Goal: Complete application form

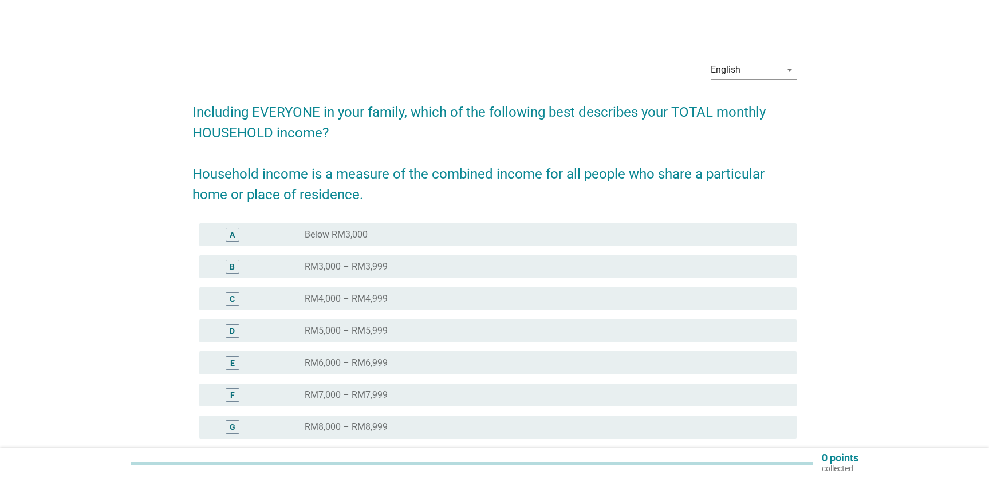
scroll to position [167, 0]
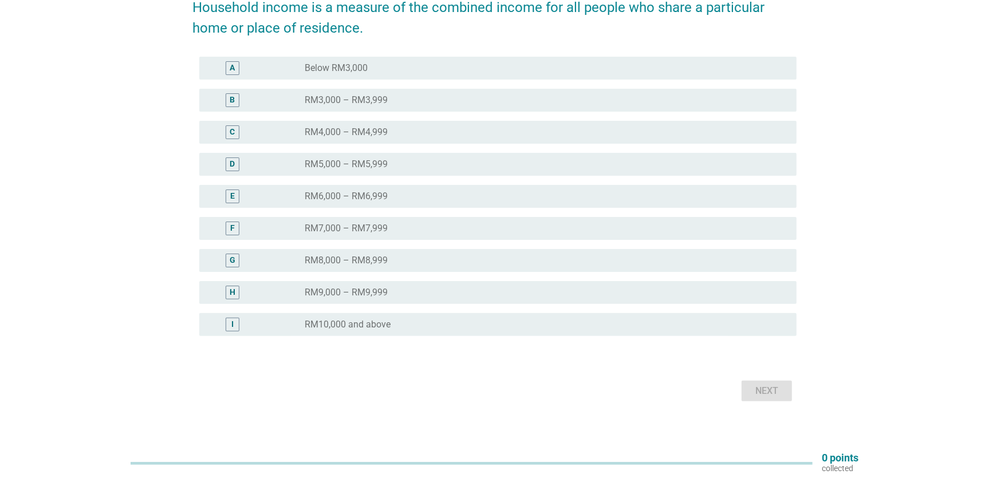
click at [381, 255] on label "RM8,000 – RM8,999" at bounding box center [346, 260] width 83 height 11
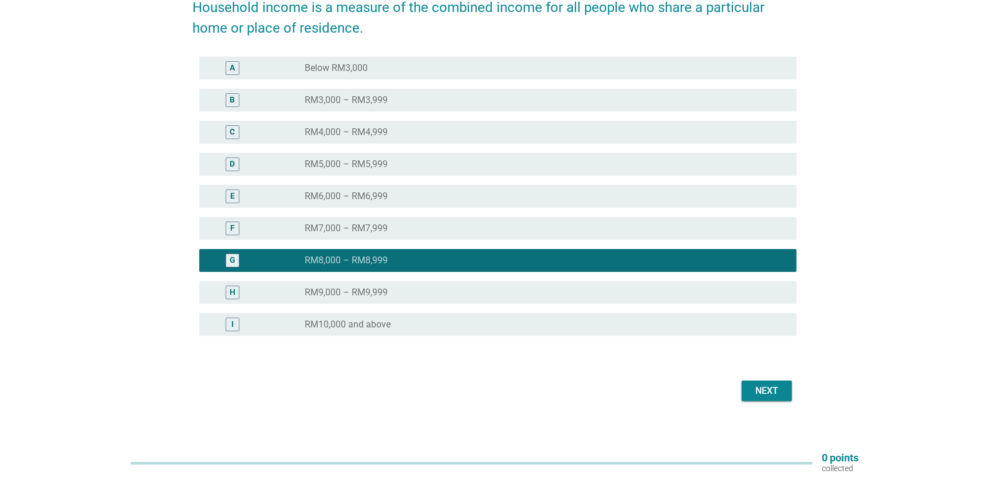
click at [403, 297] on div "radio_button_unchecked RM9,000 – RM9,999" at bounding box center [542, 292] width 474 height 11
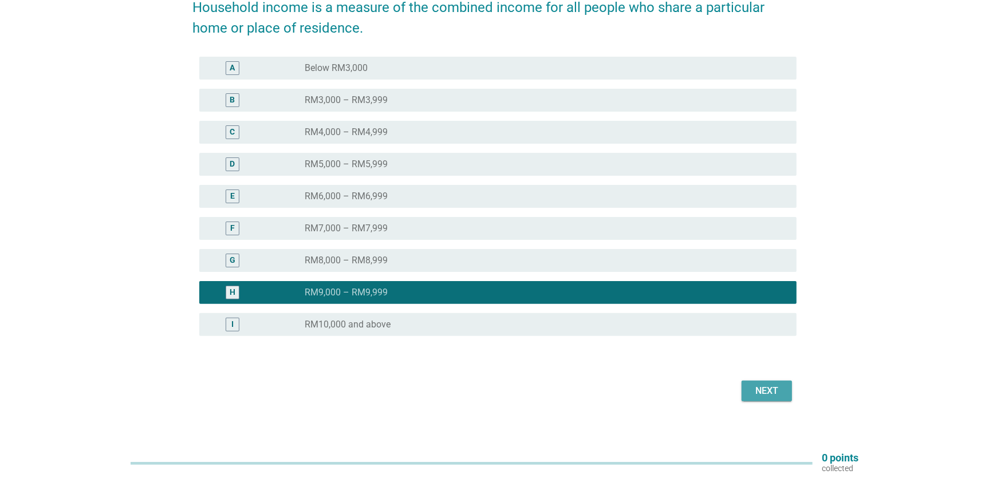
click at [779, 385] on div "Next" at bounding box center [767, 391] width 32 height 14
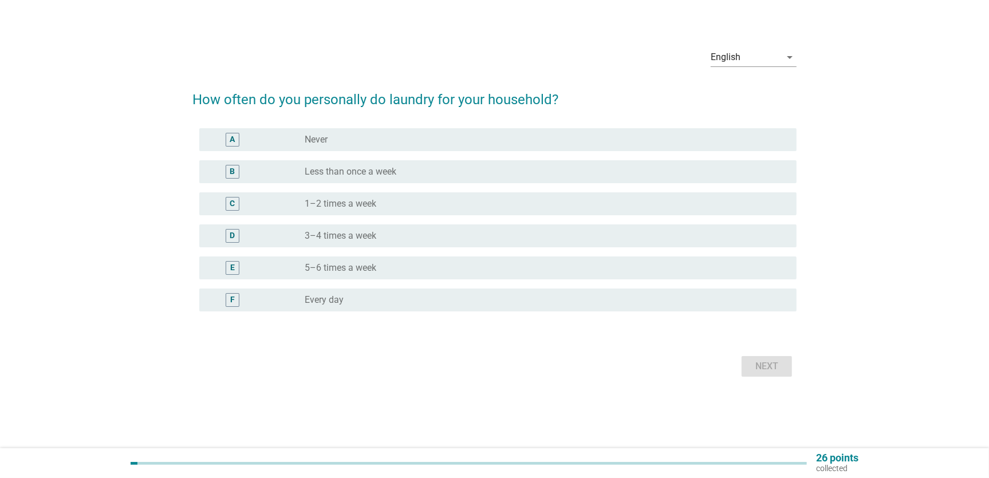
scroll to position [0, 0]
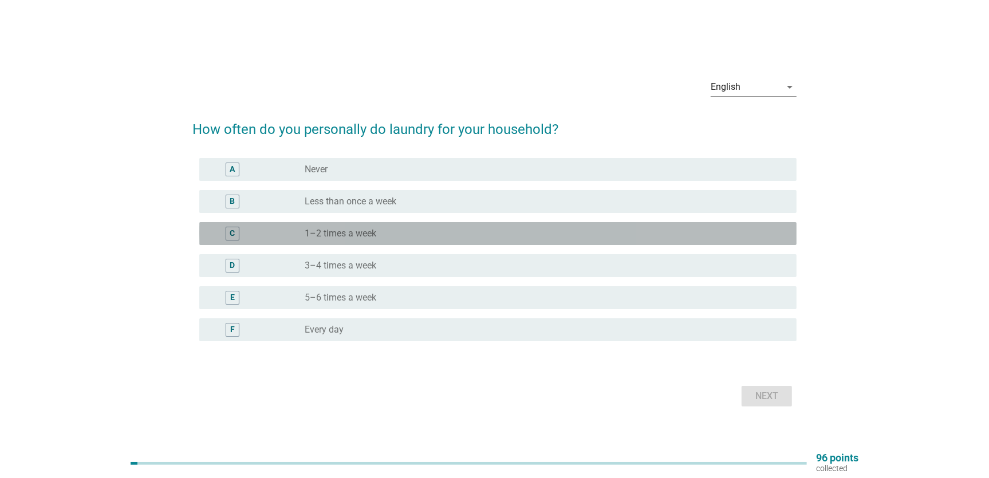
click at [367, 241] on div "C radio_button_unchecked 1–2 times a week" at bounding box center [497, 233] width 597 height 23
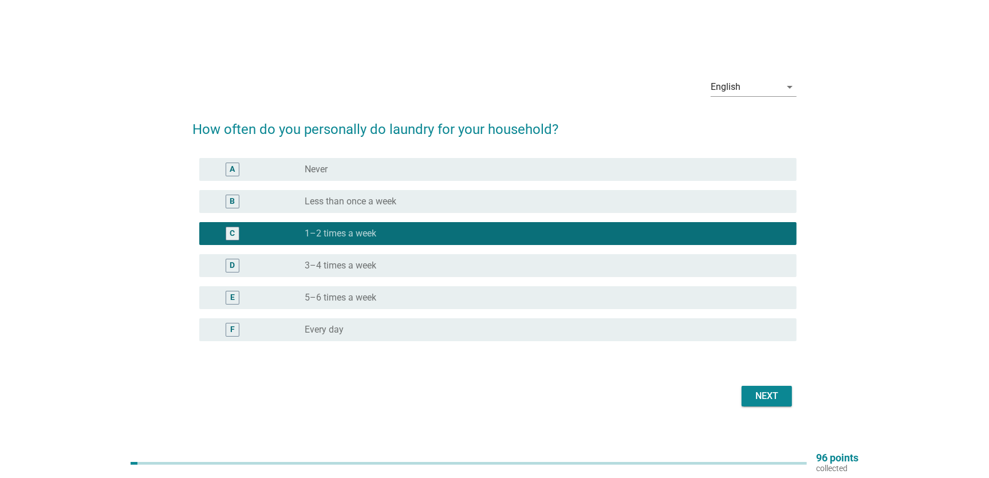
click at [776, 394] on div "Next" at bounding box center [767, 396] width 32 height 14
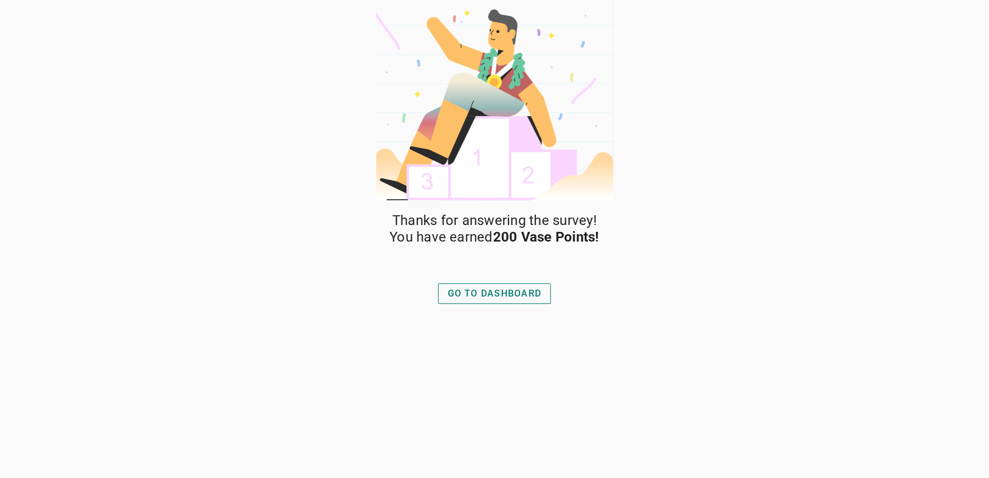
click at [512, 299] on div "GO TO DASHBOARD" at bounding box center [495, 294] width 94 height 14
